Goal: Task Accomplishment & Management: Manage account settings

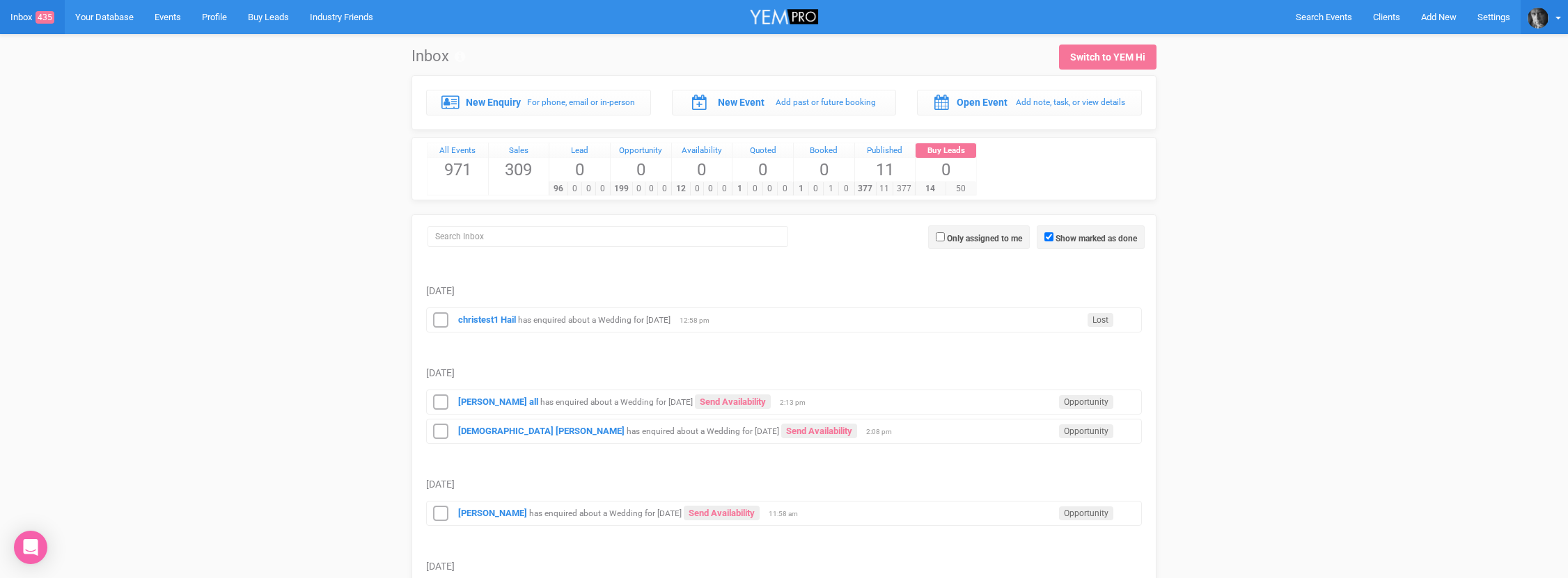
click at [1535, 17] on img at bounding box center [1538, 18] width 21 height 21
click at [1534, 17] on img at bounding box center [1538, 18] width 21 height 21
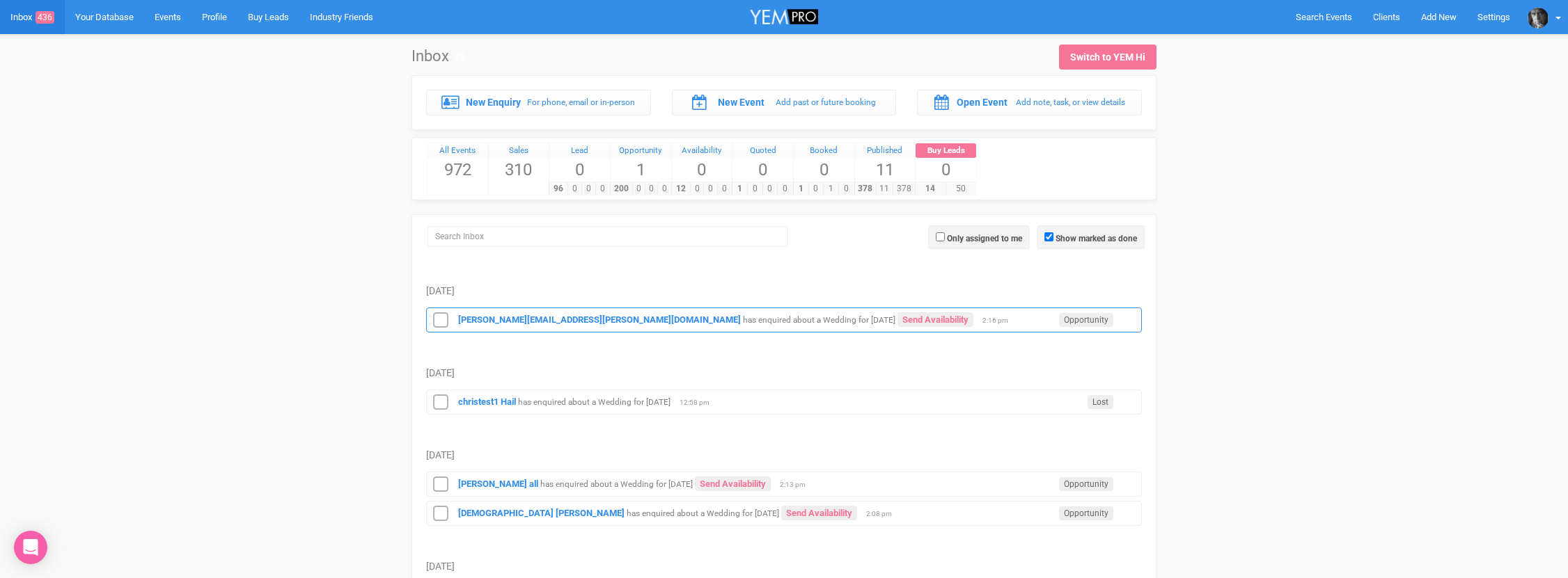
click at [743, 318] on small "has enquired about a Wedding for [DATE]" at bounding box center [819, 320] width 153 height 9
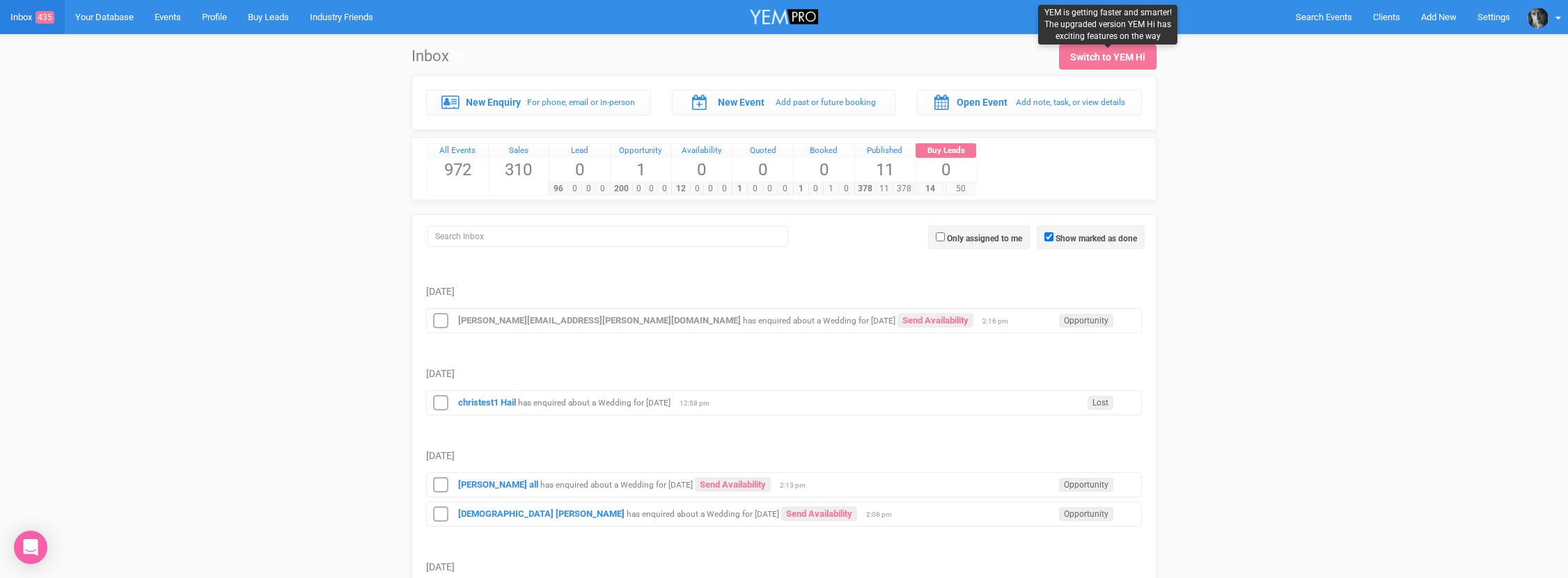
click at [1105, 56] on div "Switch to YEM Hi" at bounding box center [1107, 57] width 75 height 14
click at [743, 323] on small "has enquired about a Wedding for [DATE]" at bounding box center [819, 320] width 153 height 9
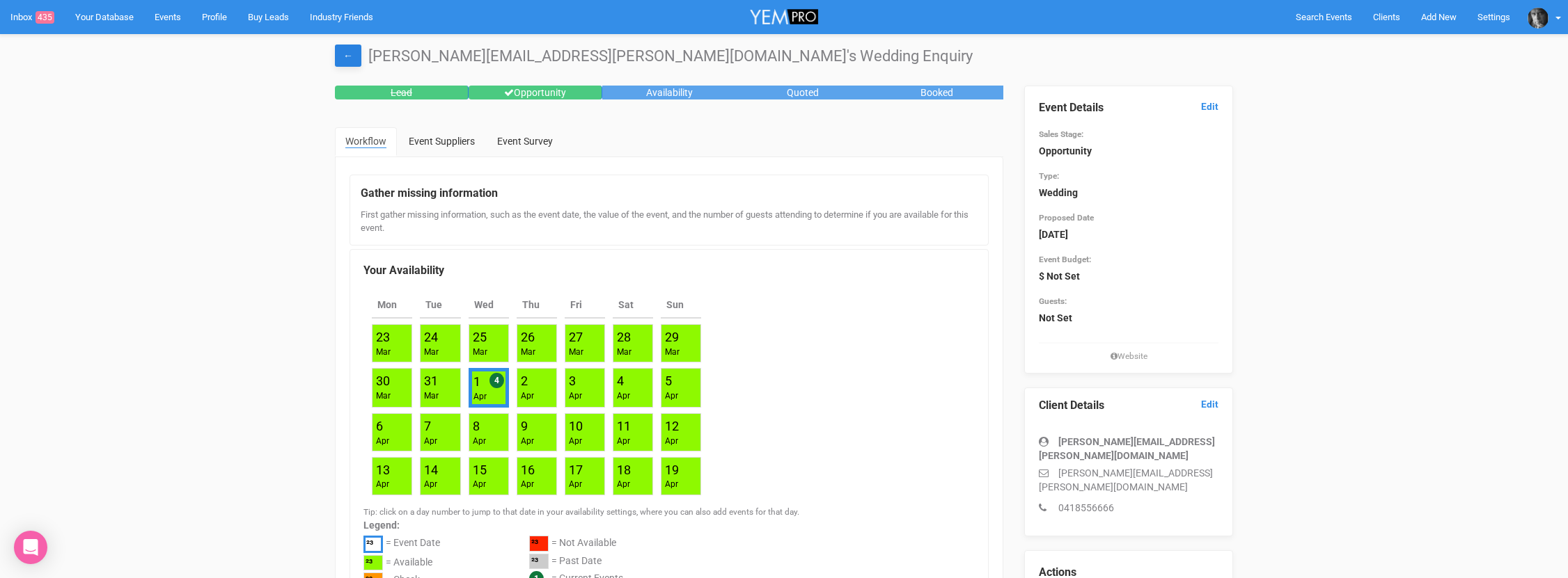
click at [347, 50] on link "←" at bounding box center [348, 56] width 27 height 22
